Goal: Check status

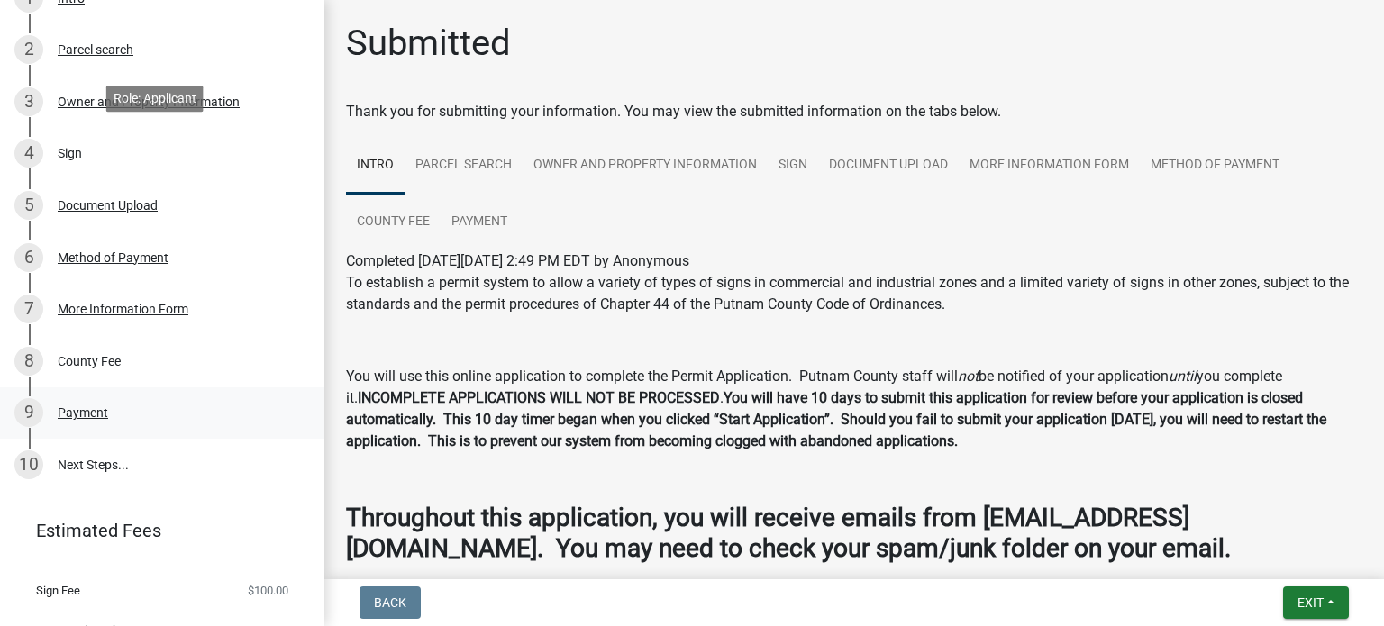
scroll to position [328, 0]
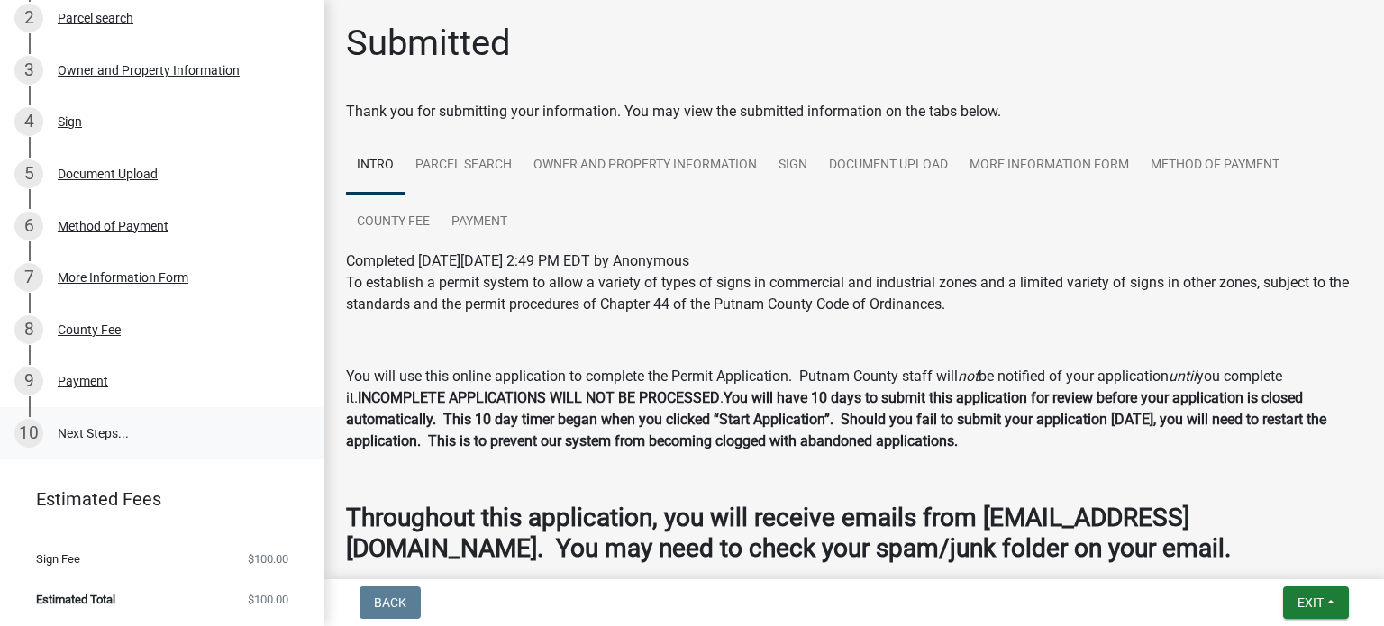
click at [97, 430] on link "10 Next Steps..." at bounding box center [162, 433] width 324 height 52
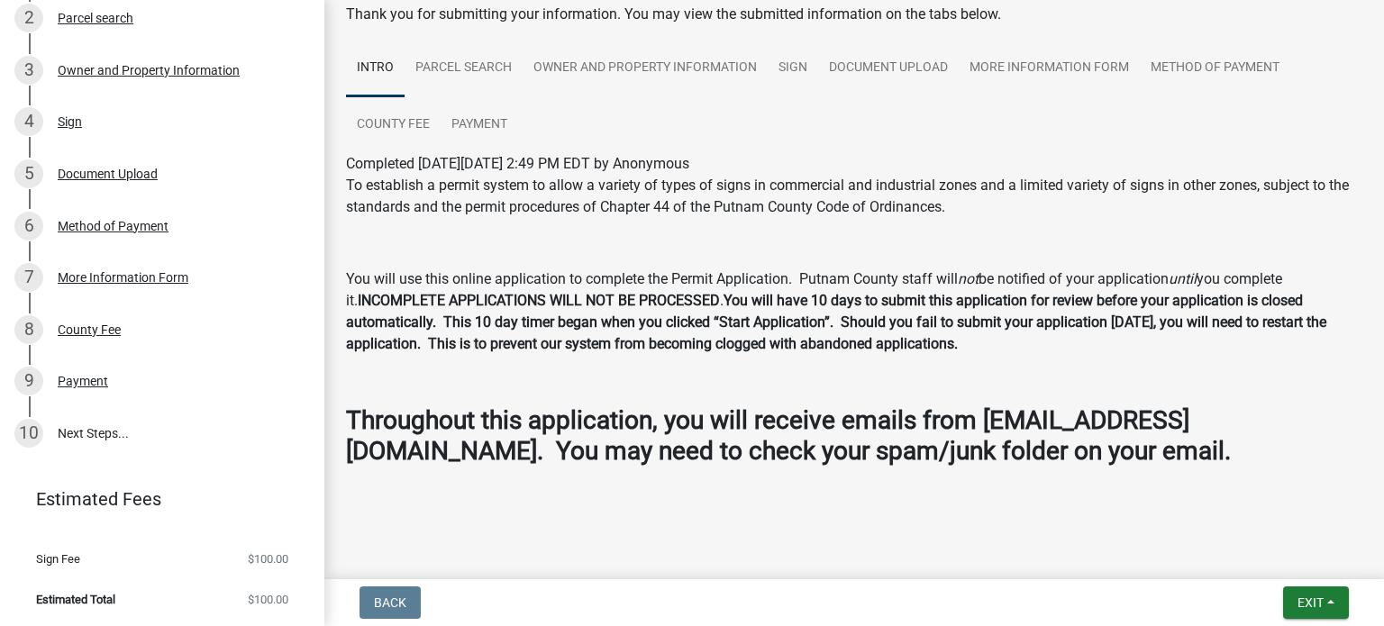
scroll to position [97, 0]
click at [461, 126] on link "Payment" at bounding box center [479, 125] width 77 height 58
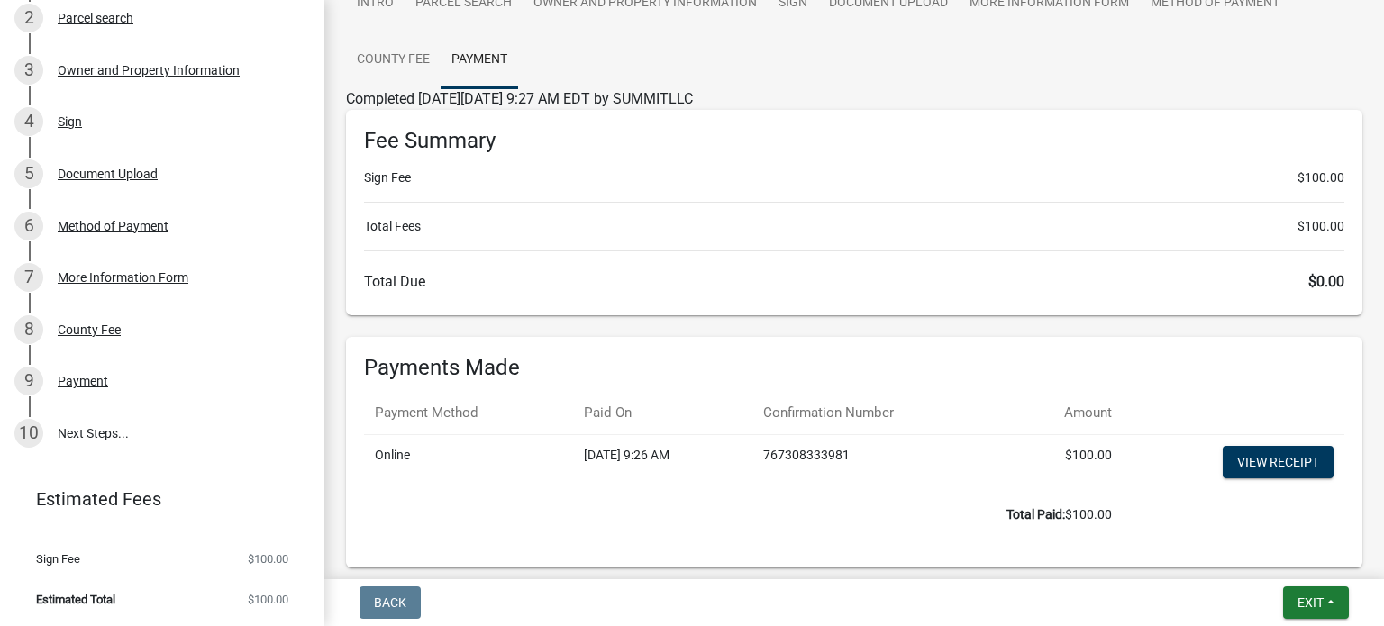
scroll to position [0, 0]
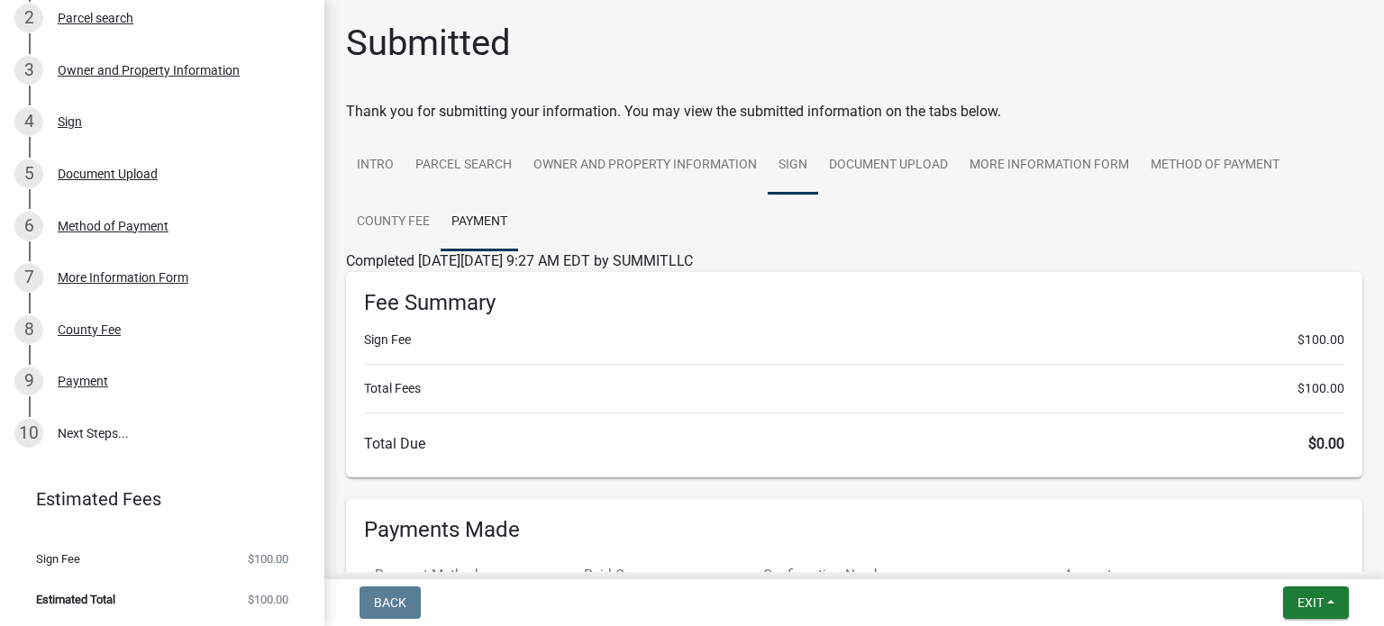
click at [793, 159] on link "Sign" at bounding box center [793, 166] width 50 height 58
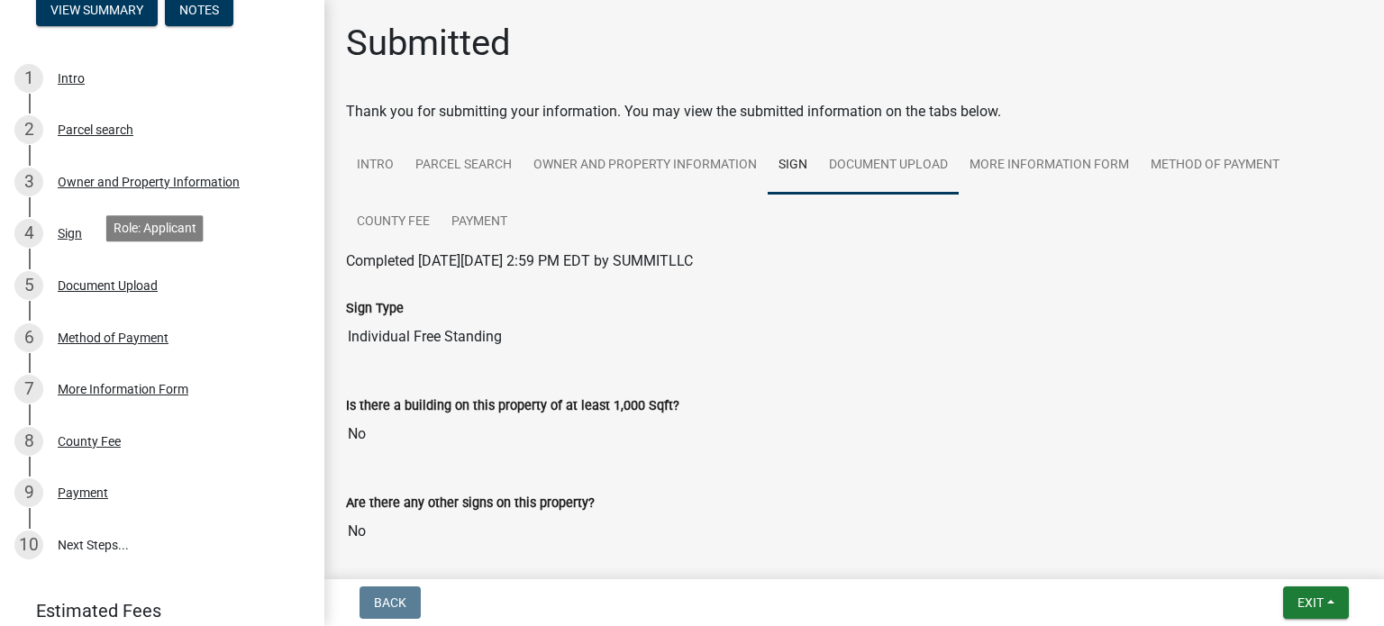
scroll to position [58, 0]
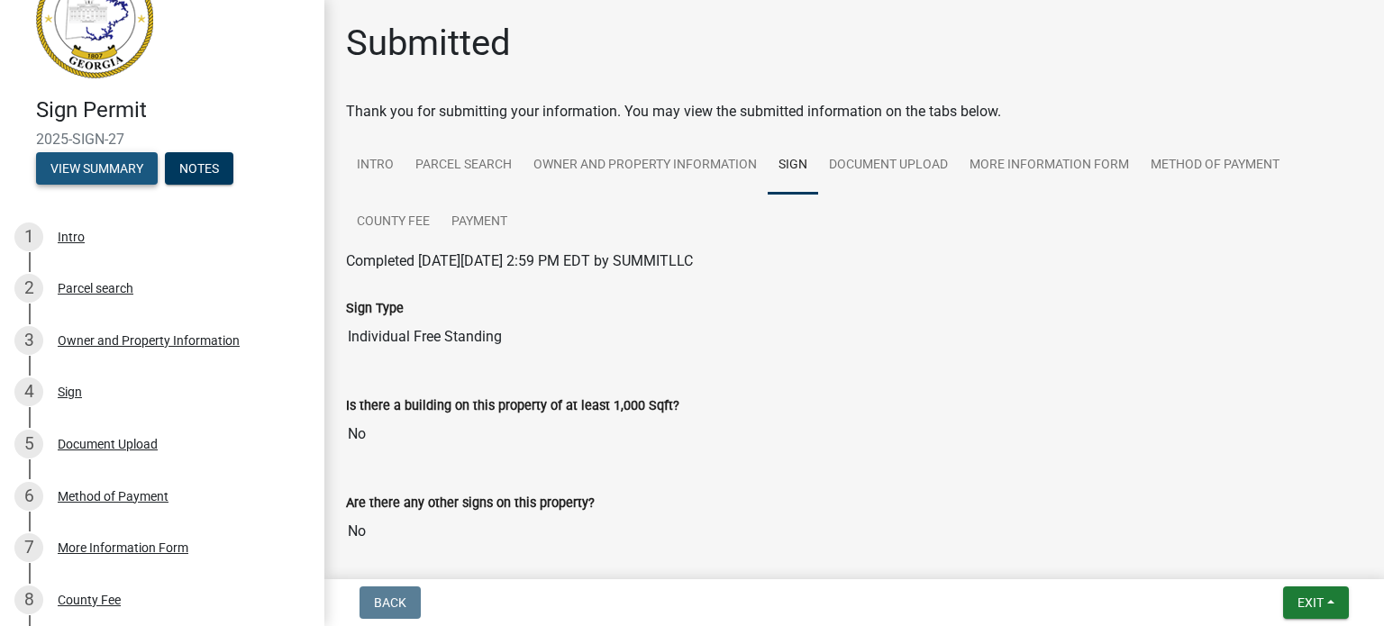
click at [125, 172] on button "View Summary" at bounding box center [97, 168] width 122 height 32
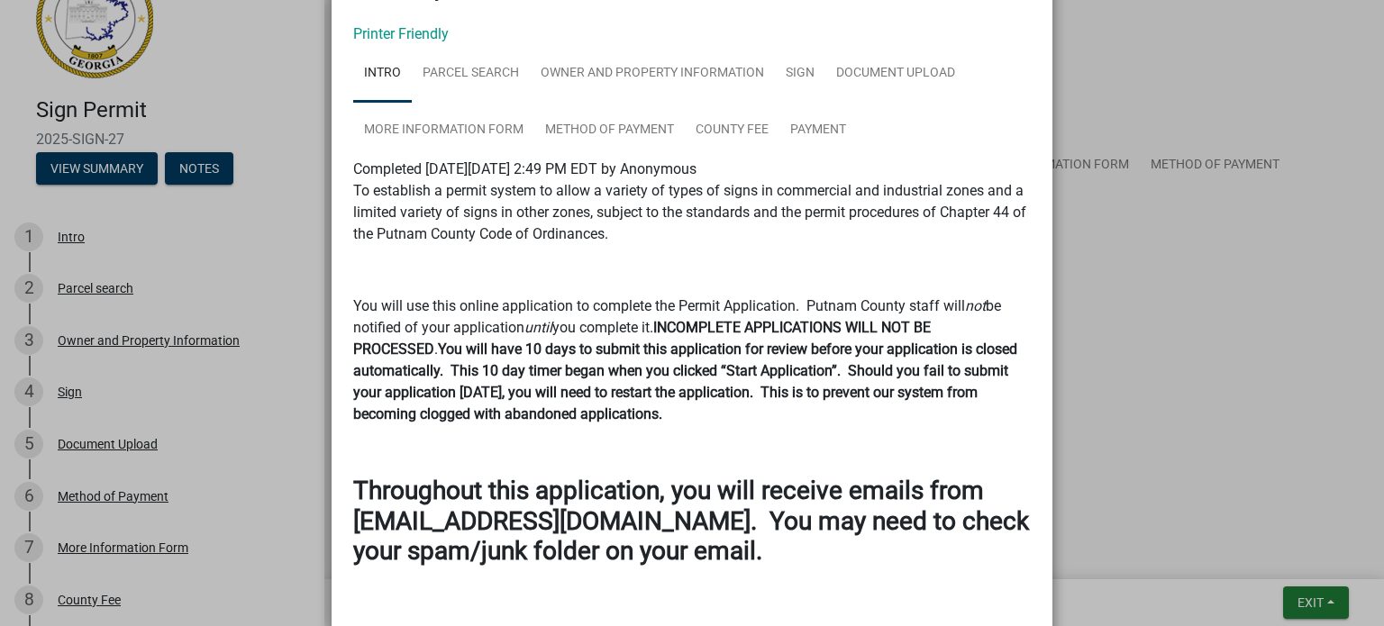
scroll to position [0, 0]
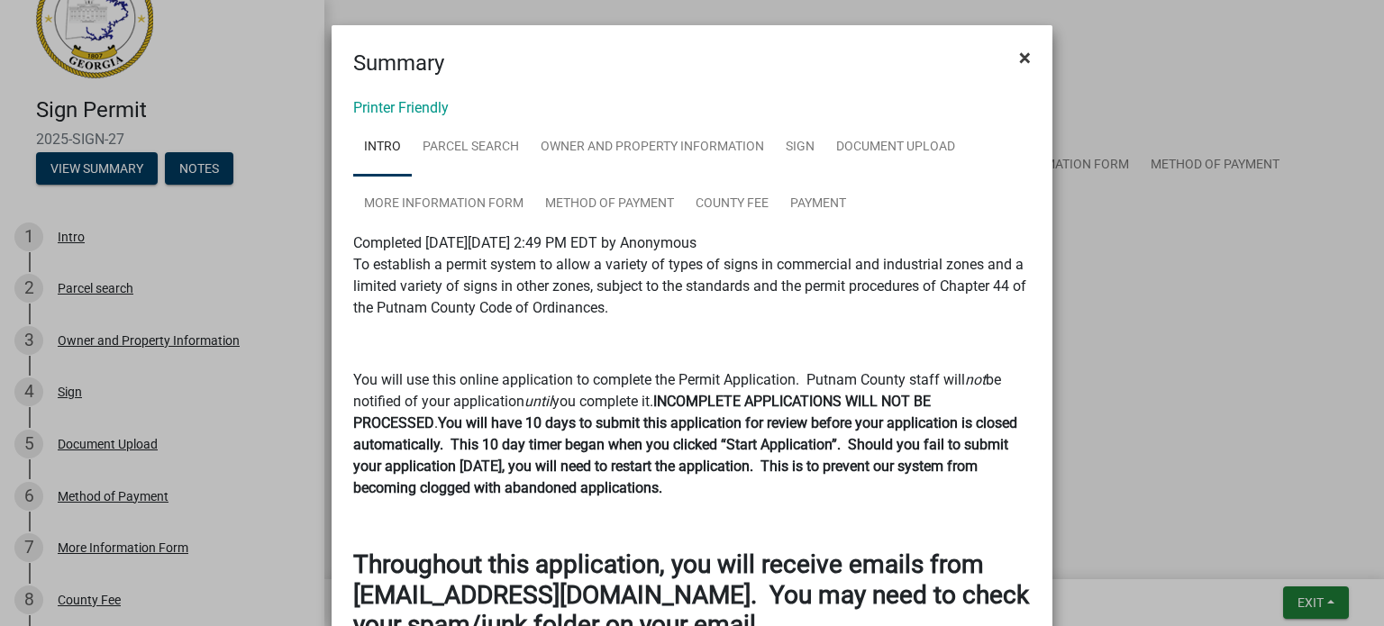
click at [1005, 77] on button "×" at bounding box center [1025, 57] width 41 height 50
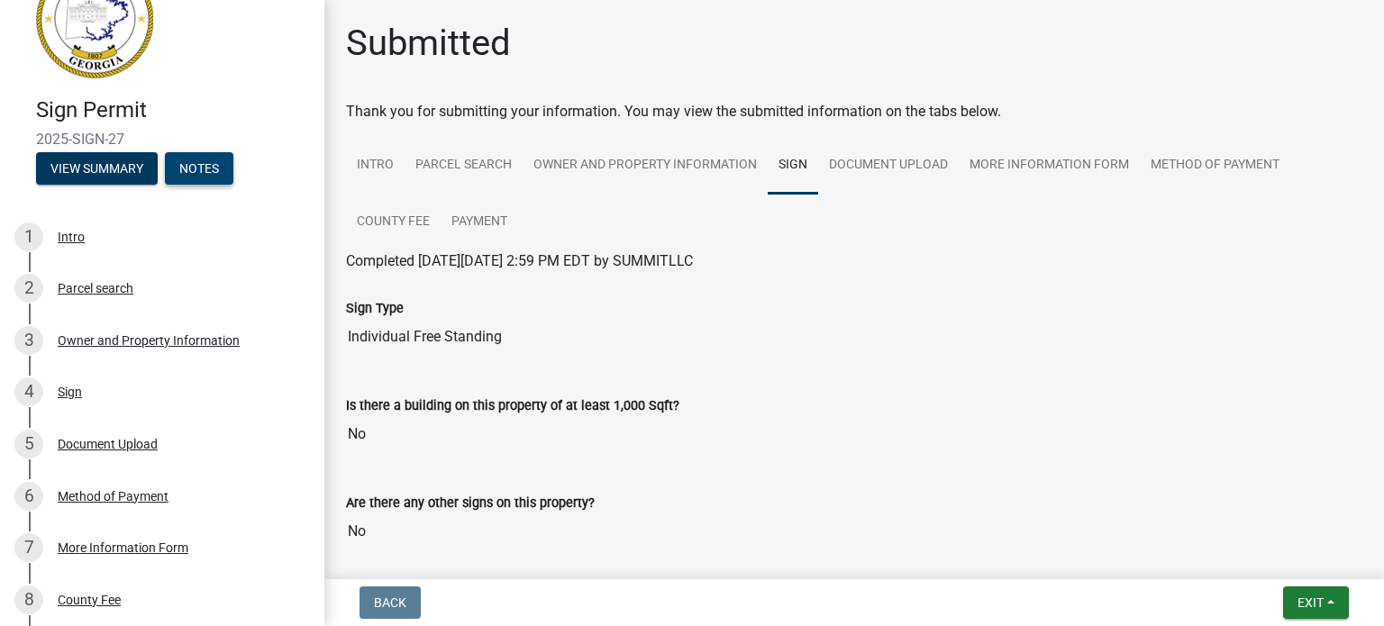
click at [211, 172] on button "Notes" at bounding box center [199, 168] width 68 height 32
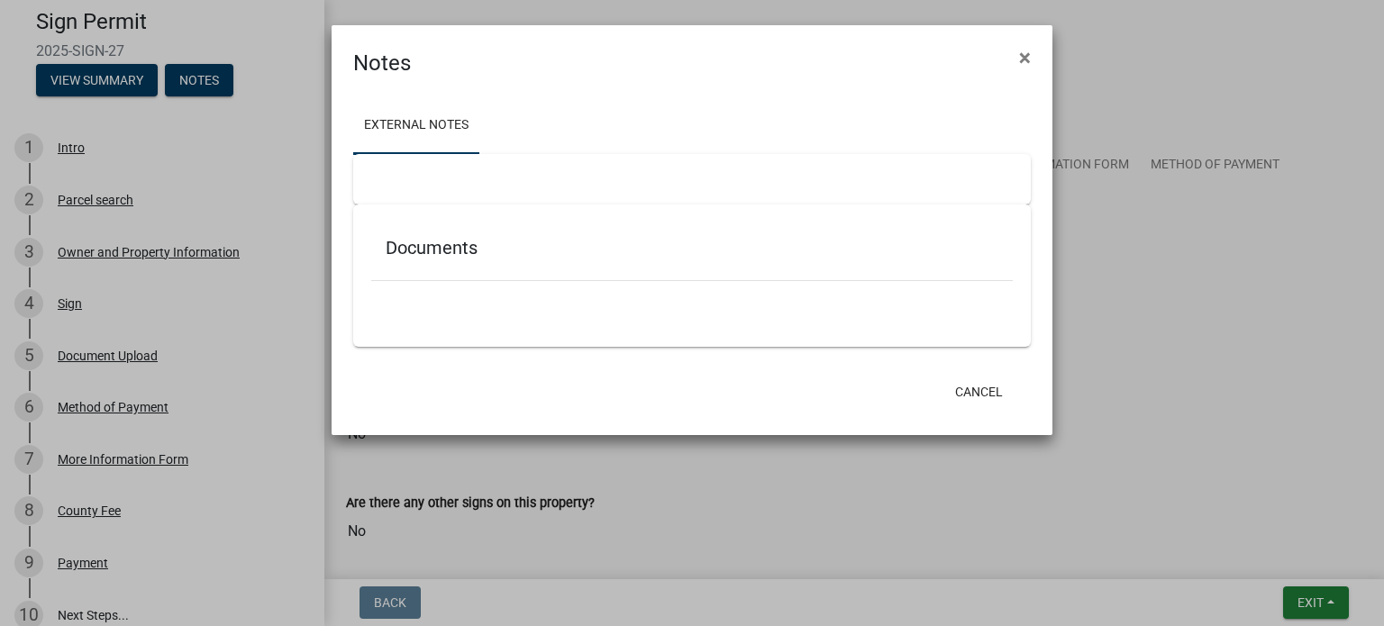
click at [402, 249] on h5 "Documents" at bounding box center [692, 248] width 613 height 22
click at [980, 390] on button "Cancel" at bounding box center [979, 392] width 77 height 32
